Goal: Transaction & Acquisition: Book appointment/travel/reservation

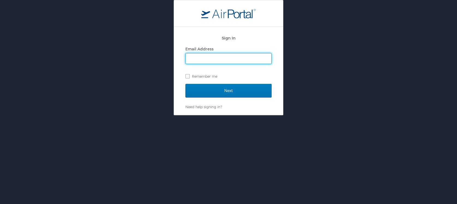
click at [224, 58] on input "Email Address" at bounding box center [229, 58] width 86 height 10
type input "ali.holum@usskiandsnowboard.org"
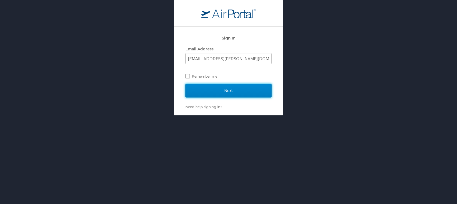
click at [247, 90] on input "Next" at bounding box center [228, 91] width 86 height 14
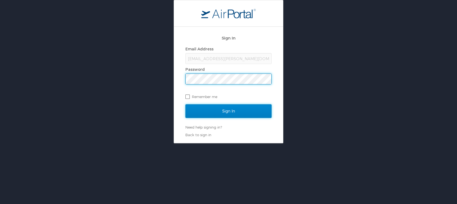
click at [241, 110] on input "Sign In" at bounding box center [228, 111] width 86 height 14
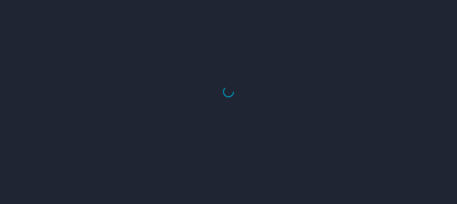
select select "US"
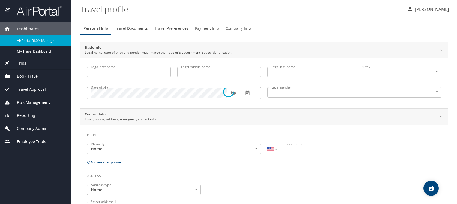
type input "[PERSON_NAME]"
type input "Grace"
type input "Holum"
type input "Female"
select select "US"
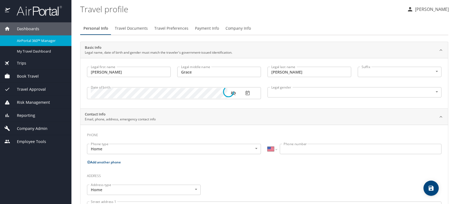
select select "AT"
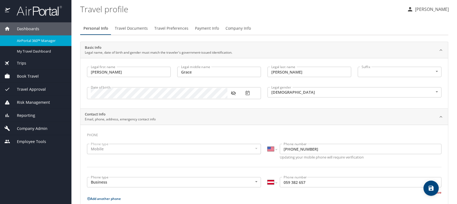
click at [35, 78] on span "Book Travel" at bounding box center [24, 76] width 29 height 6
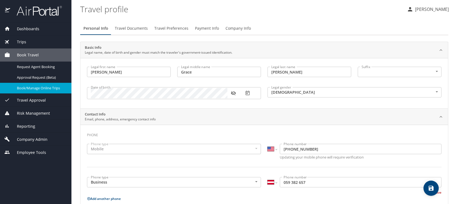
click at [35, 90] on span "Book/Manage Online Trips" at bounding box center [41, 88] width 48 height 5
